Goal: Transaction & Acquisition: Book appointment/travel/reservation

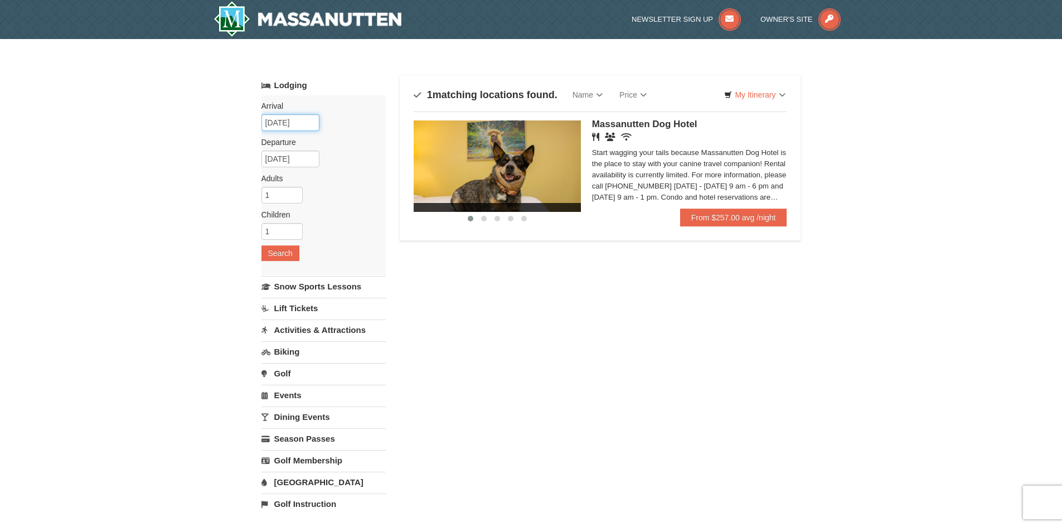
click at [306, 122] on input "[DATE]" at bounding box center [290, 122] width 58 height 17
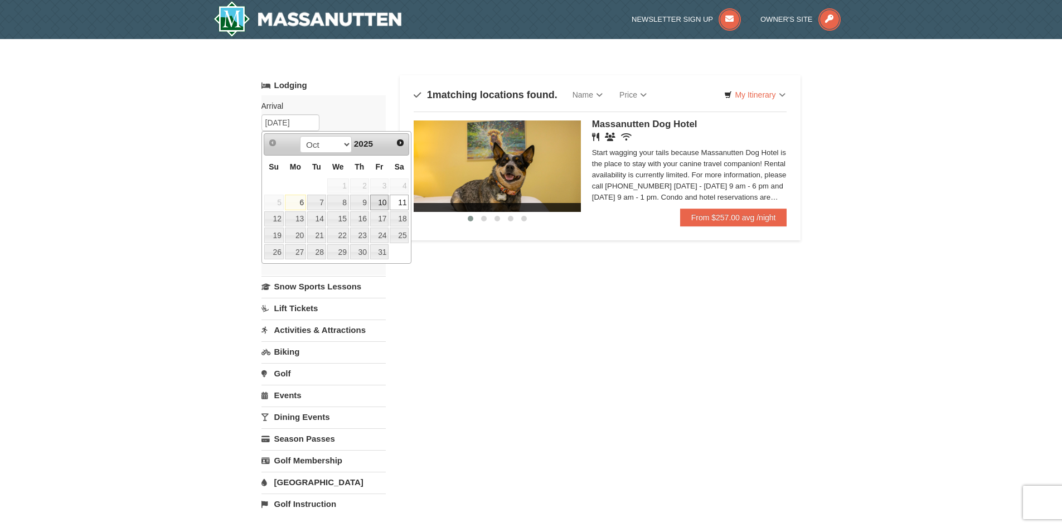
click at [385, 202] on link "10" at bounding box center [379, 202] width 19 height 16
type input "[DATE]"
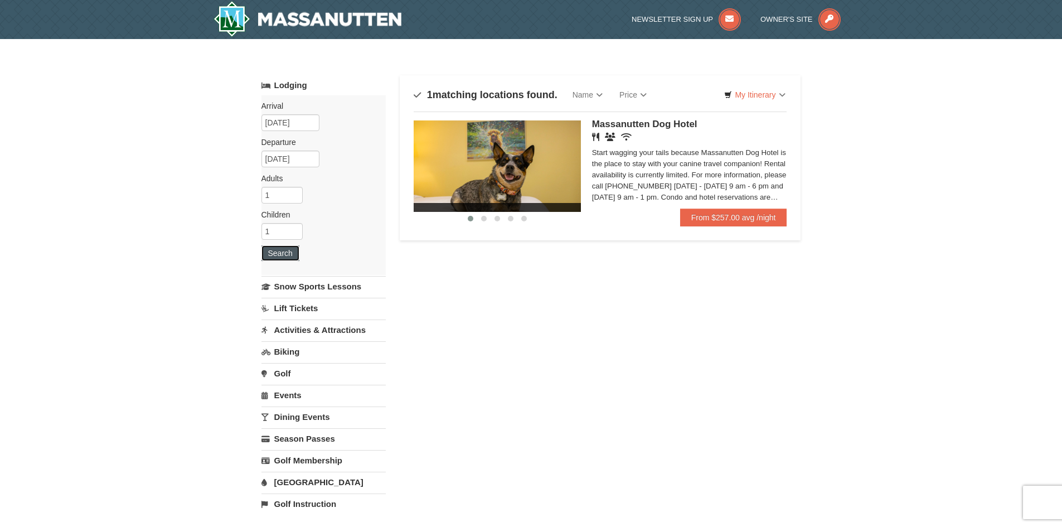
click at [275, 253] on button "Search" at bounding box center [280, 253] width 38 height 16
